Goal: Information Seeking & Learning: Learn about a topic

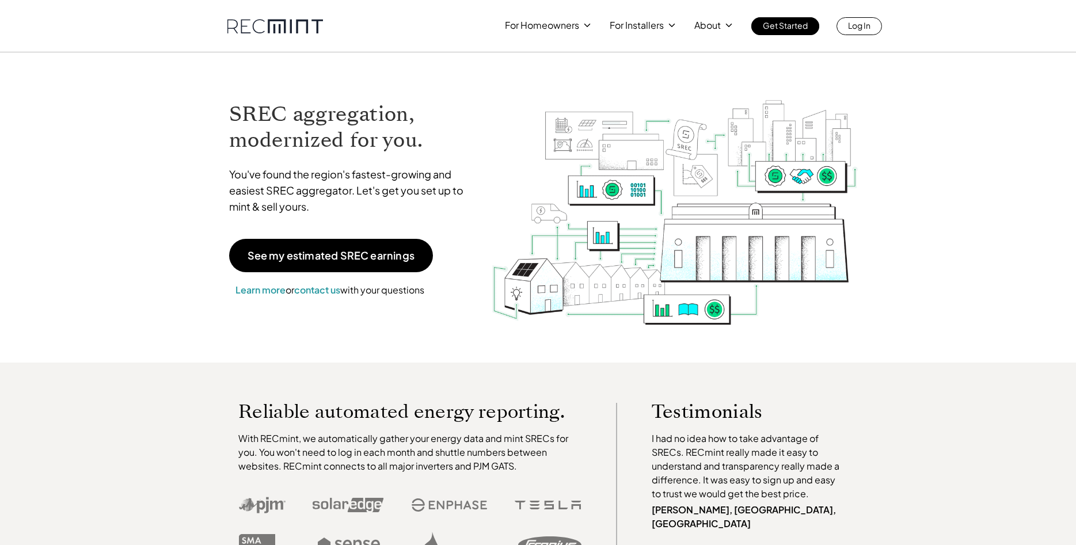
click at [950, 364] on div "Reliable automated energy reporting. With RECmint, we automatically gather your…" at bounding box center [538, 483] width 1076 height 240
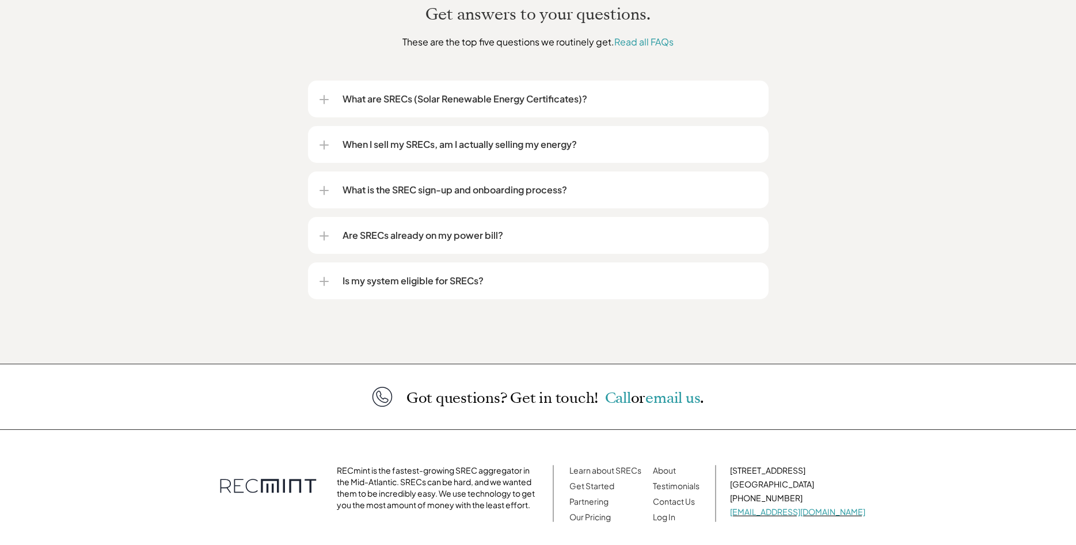
scroll to position [1351, 0]
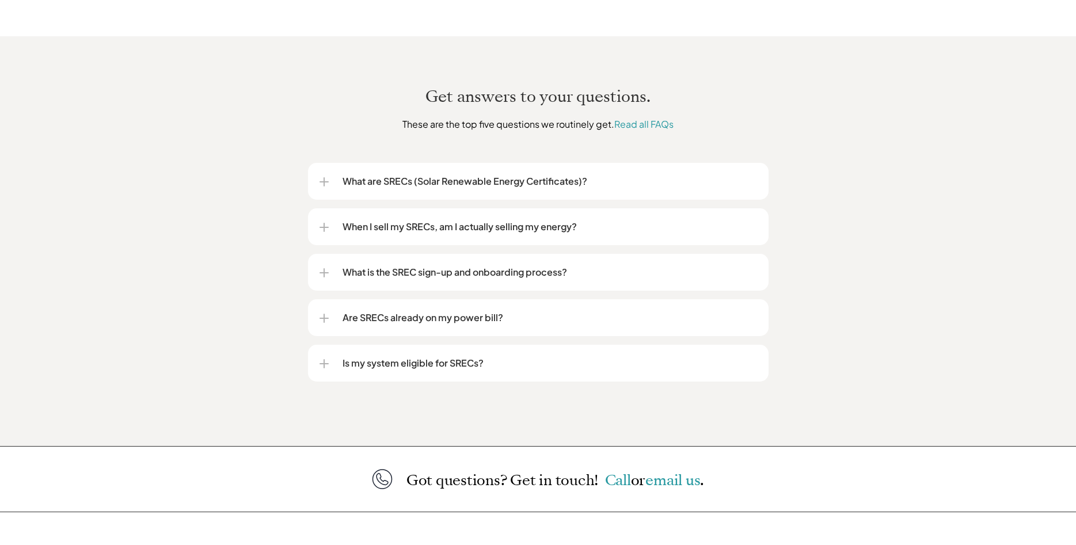
click at [464, 174] on p "What are SRECs (Solar Renewable Energy Certificates)?" at bounding box center [550, 181] width 415 height 14
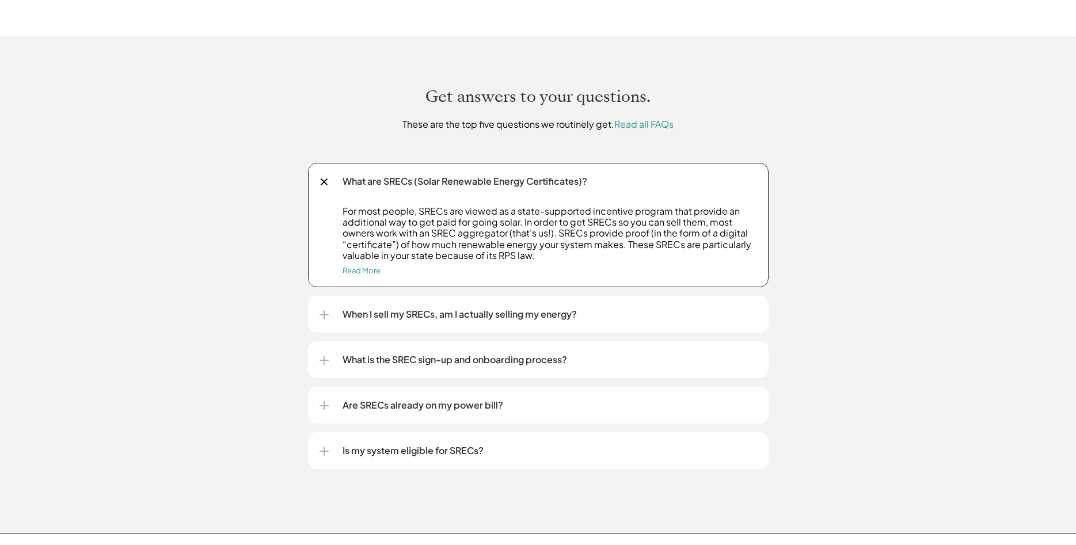
click at [830, 316] on div "Get answers to your questions. These are the top five questions we routinely ge…" at bounding box center [538, 284] width 1076 height 497
click at [253, 119] on div "Get answers to your questions. These are the top five questions we routinely ge…" at bounding box center [538, 104] width 656 height 55
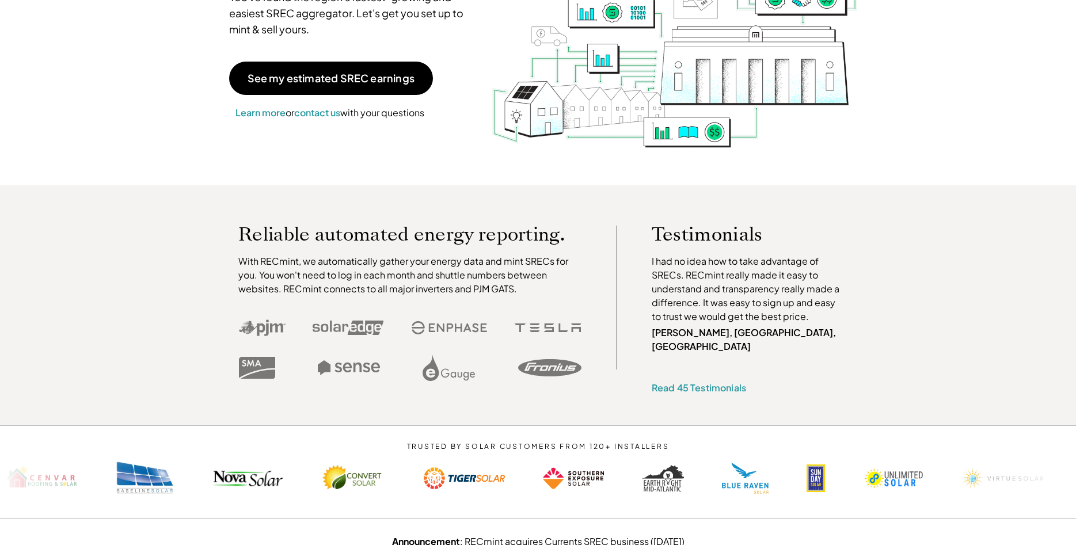
scroll to position [59, 0]
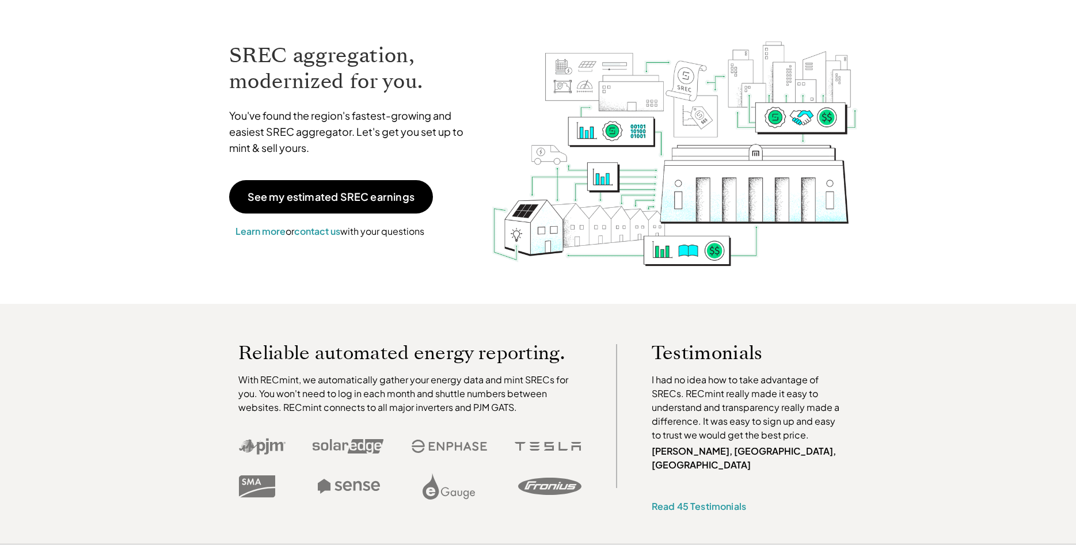
click at [830, 373] on div "Testimonials I had no idea how to take advantage of SRECs. RECmint really made …" at bounding box center [745, 436] width 244 height 185
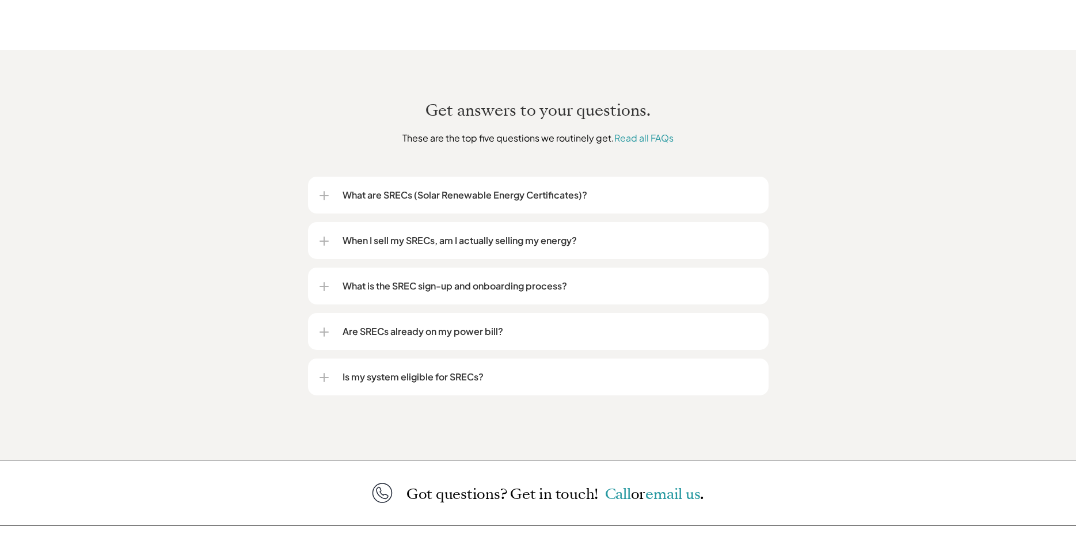
scroll to position [1298, 0]
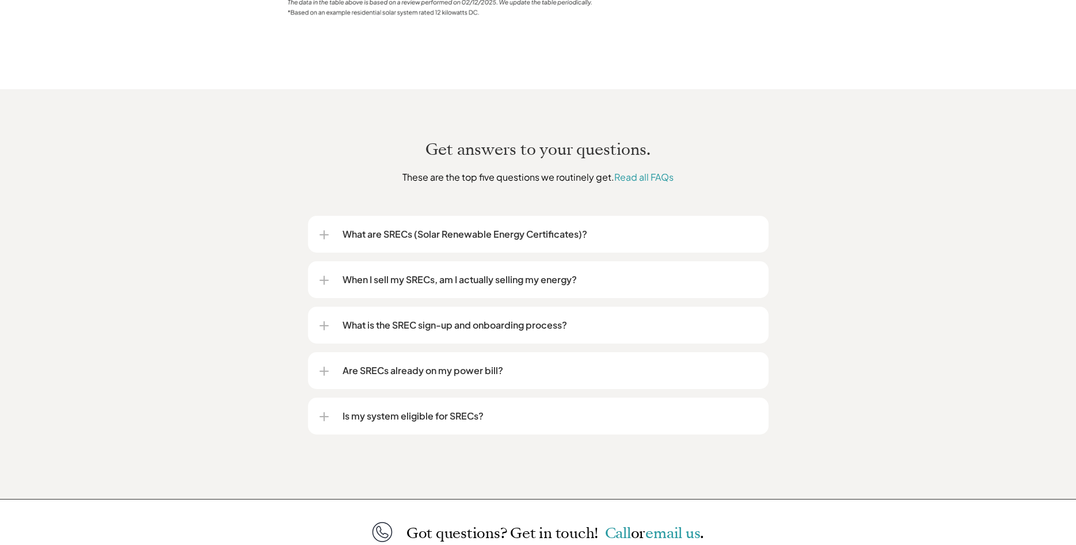
click at [473, 234] on div "What are SRECs (Solar Renewable Energy Certificates)?" at bounding box center [539, 234] width 438 height 37
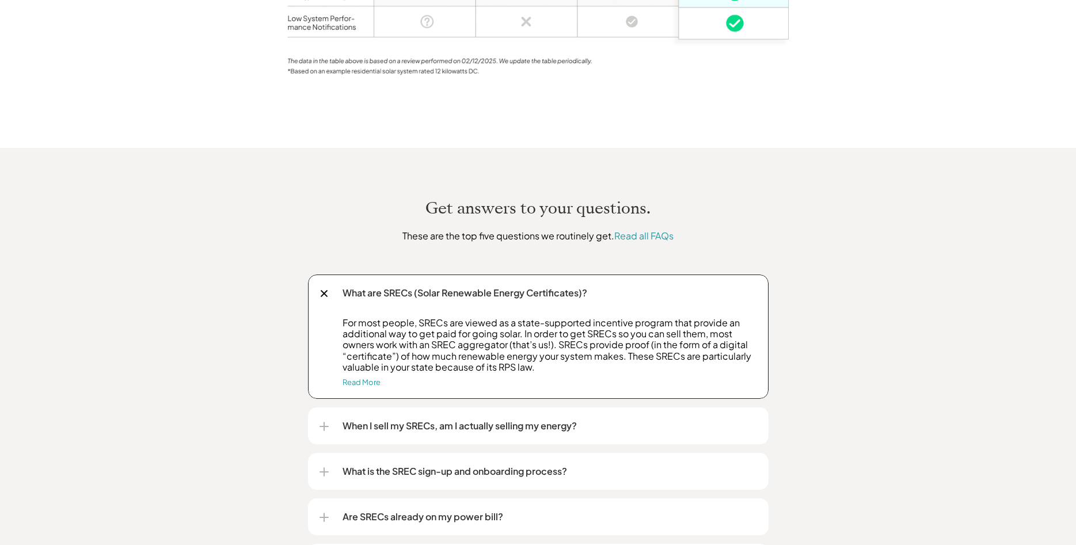
scroll to position [1180, 0]
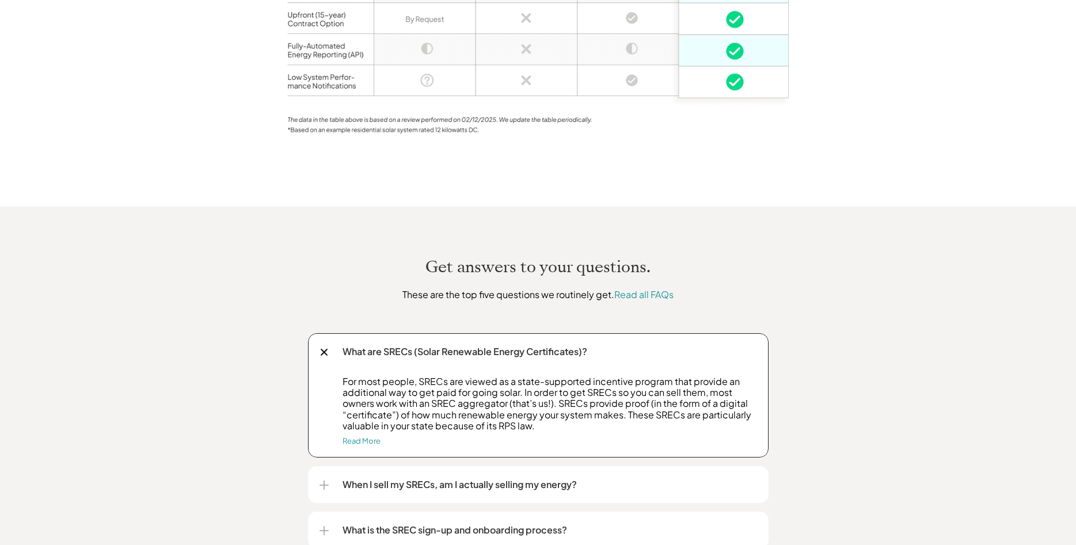
click at [830, 320] on div "Get answers to your questions. These are the top five questions we routinely ge…" at bounding box center [538, 455] width 1076 height 497
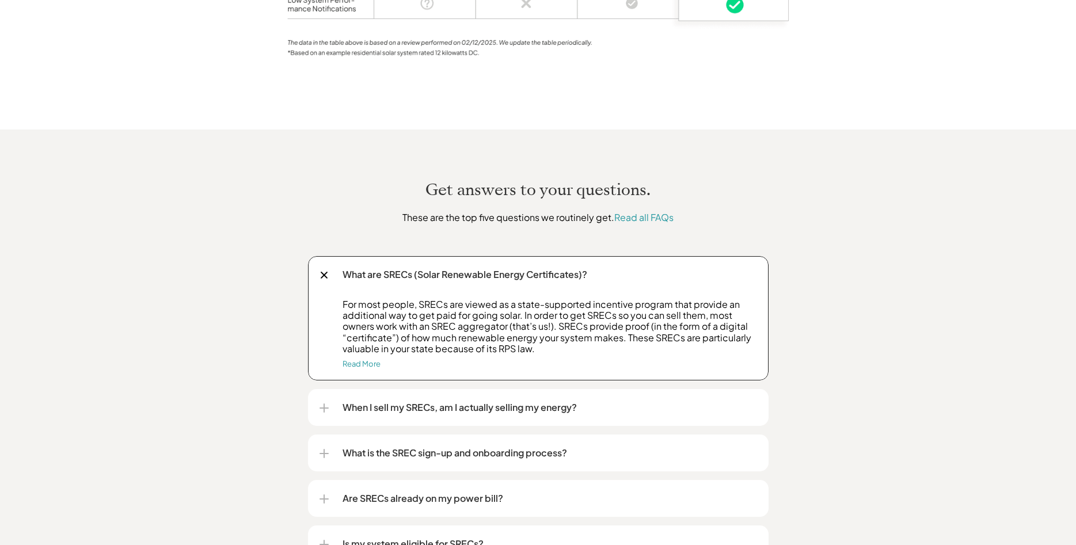
scroll to position [1239, 0]
